Goal: Find specific page/section: Find specific page/section

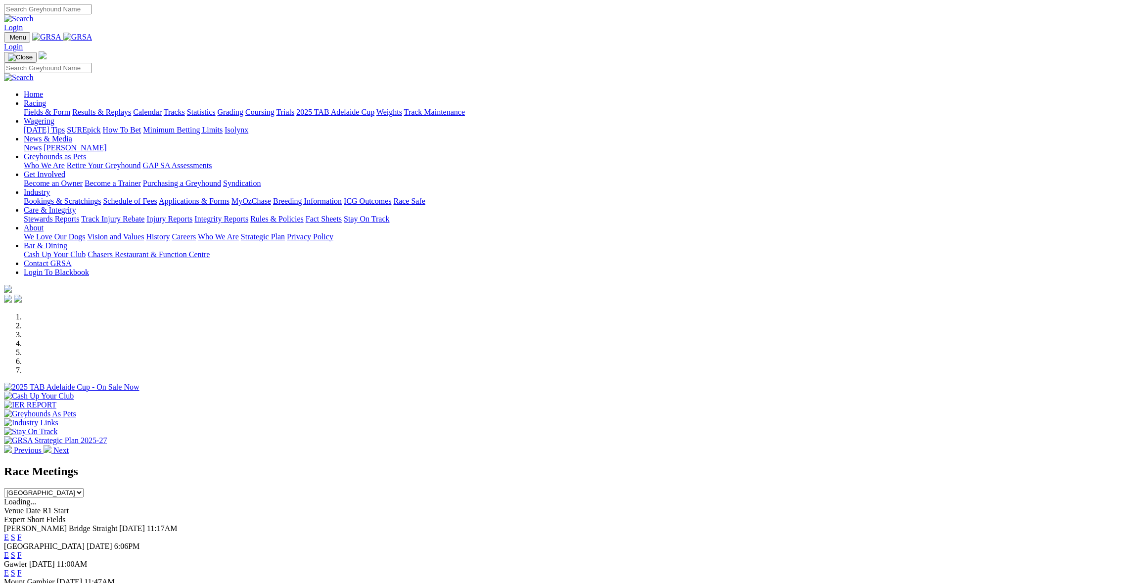
scroll to position [297, 0]
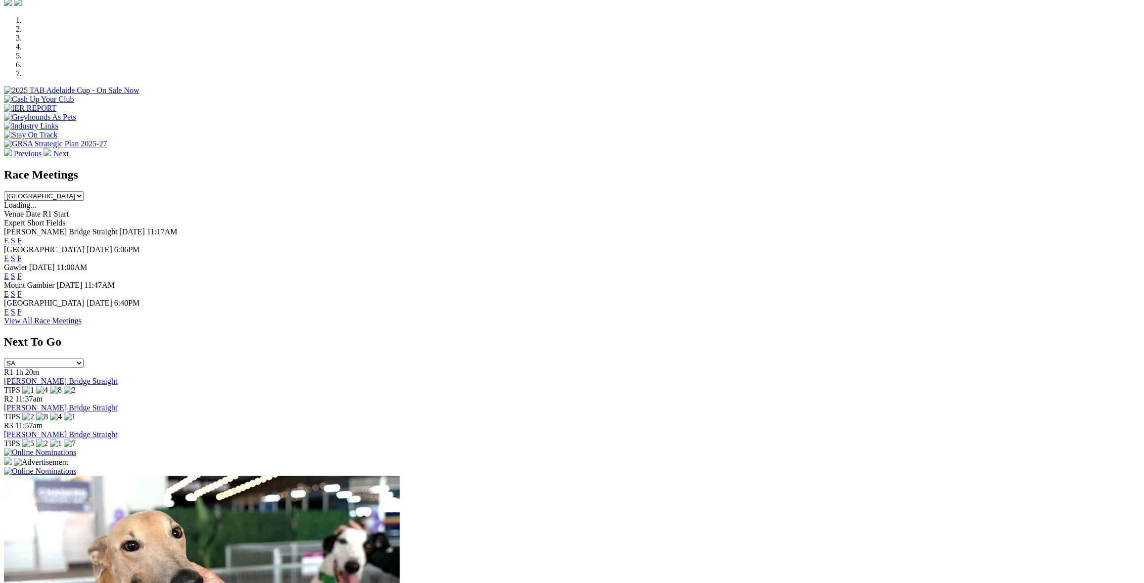
click at [22, 236] on link "F" at bounding box center [19, 240] width 4 height 8
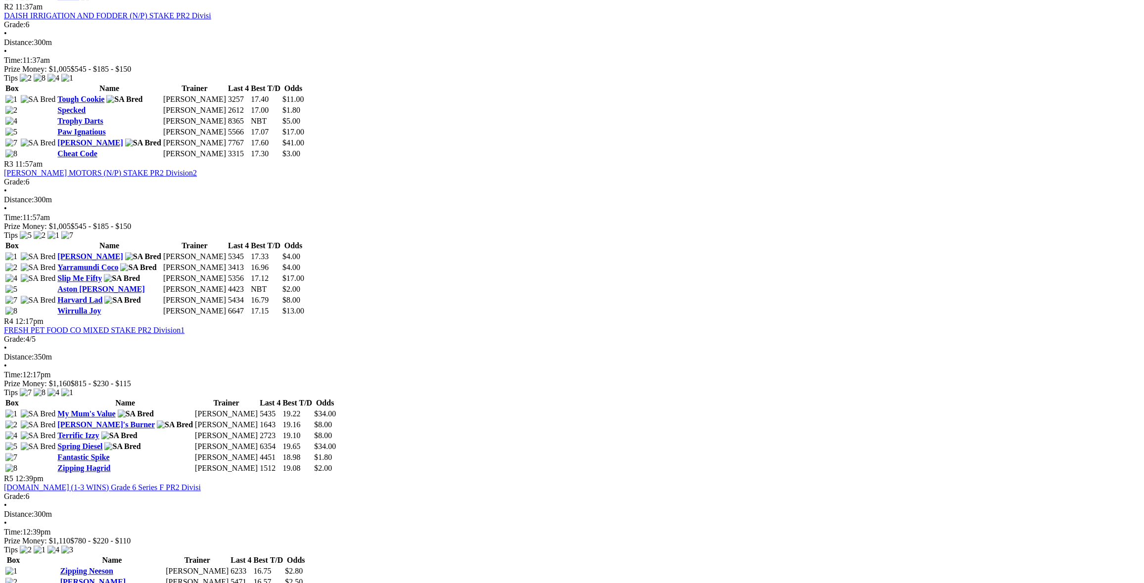
scroll to position [643, 0]
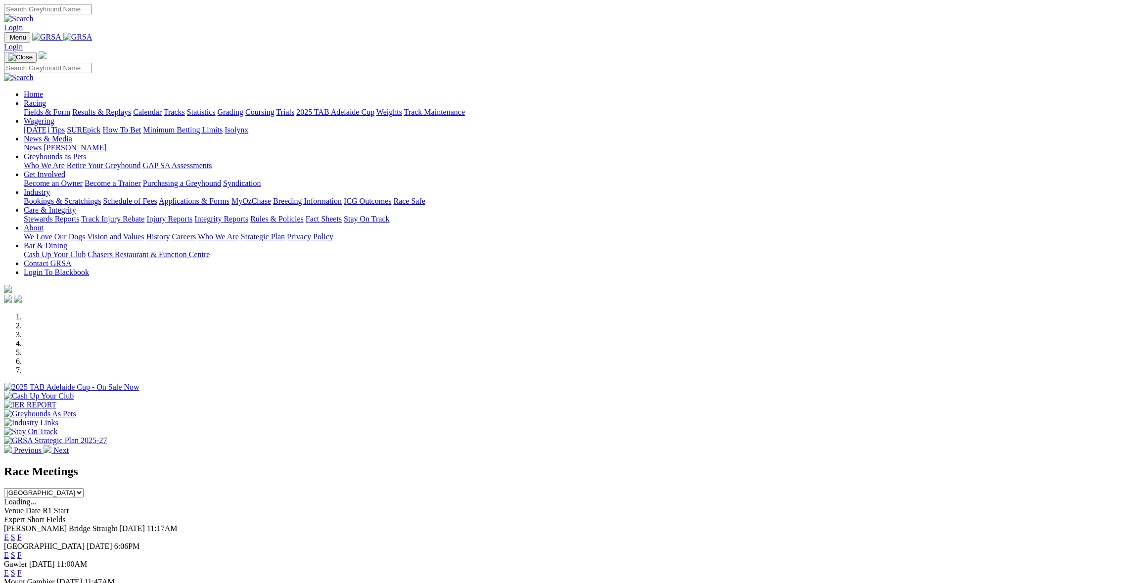
scroll to position [297, 0]
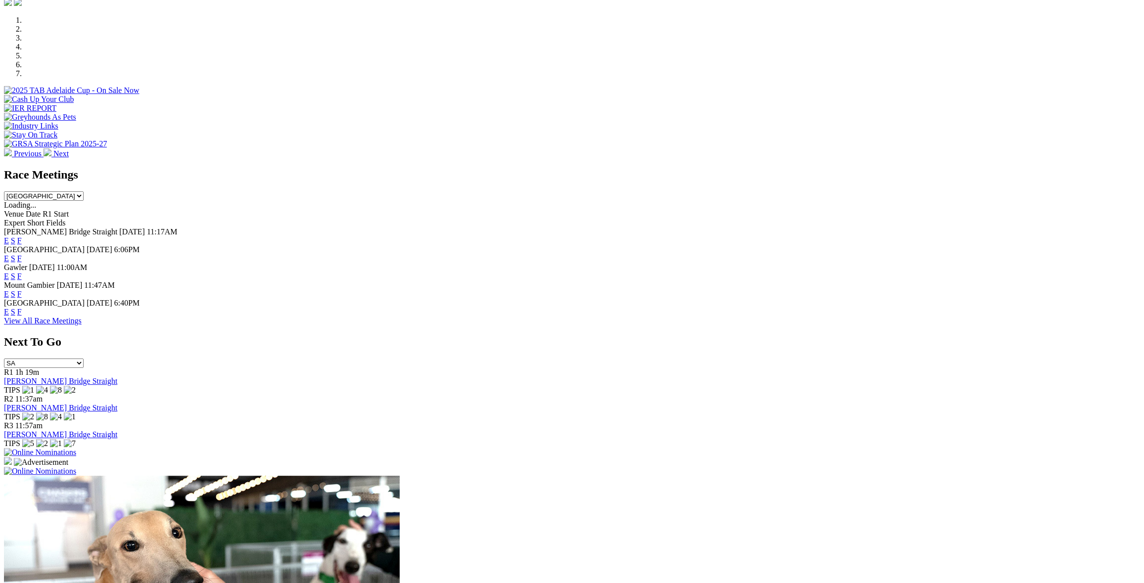
drag, startPoint x: 0, startPoint y: 0, endPoint x: 698, endPoint y: 189, distance: 723.2
click at [22, 254] on link "F" at bounding box center [19, 258] width 4 height 8
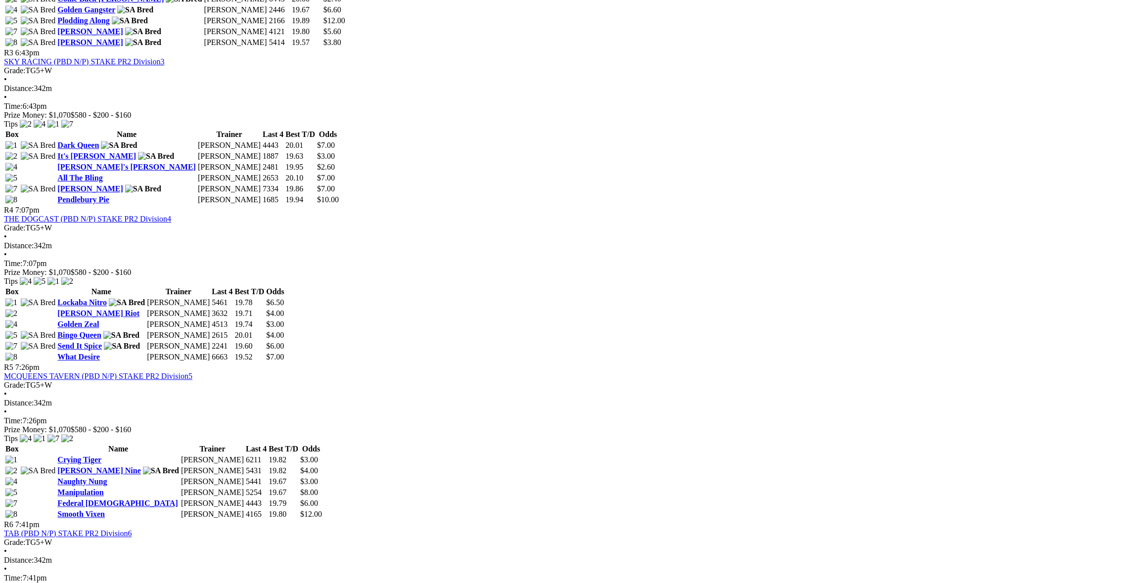
scroll to position [791, 0]
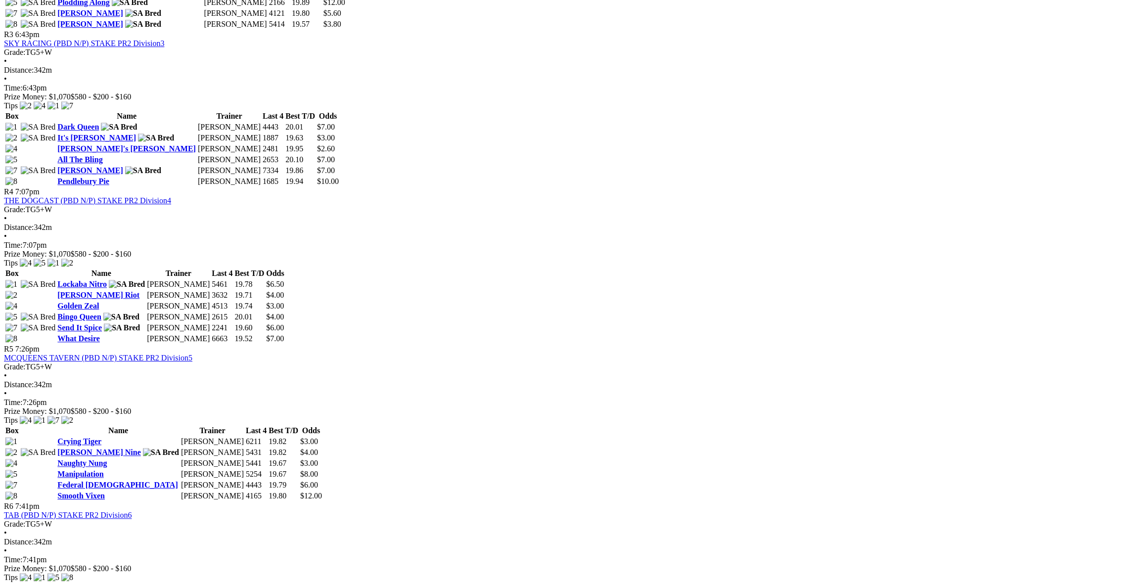
drag, startPoint x: 942, startPoint y: 385, endPoint x: 958, endPoint y: 428, distance: 46.1
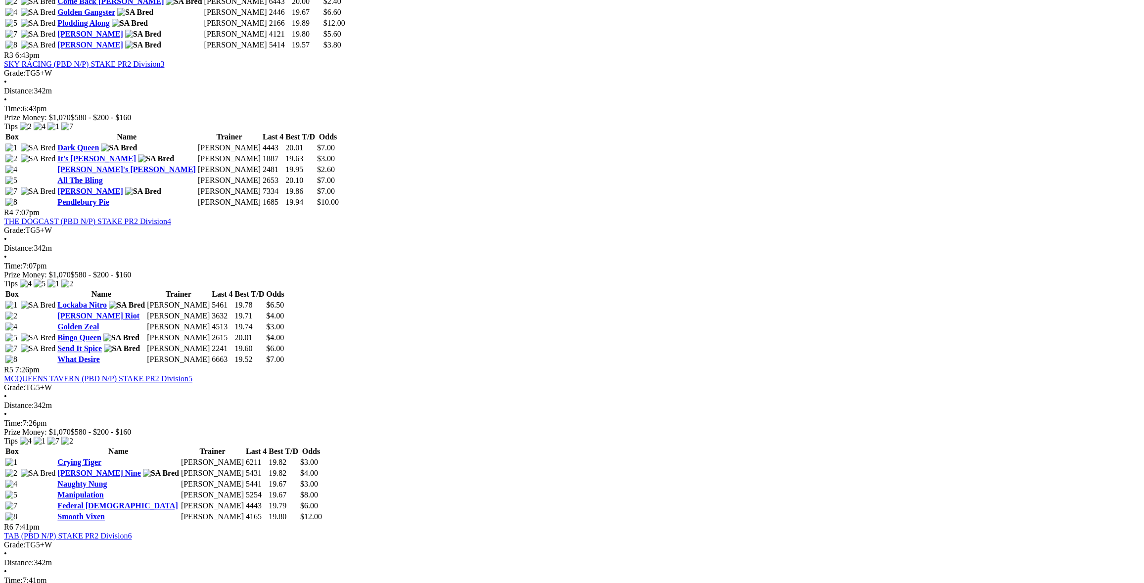
scroll to position [742, 0]
